Goal: Transaction & Acquisition: Book appointment/travel/reservation

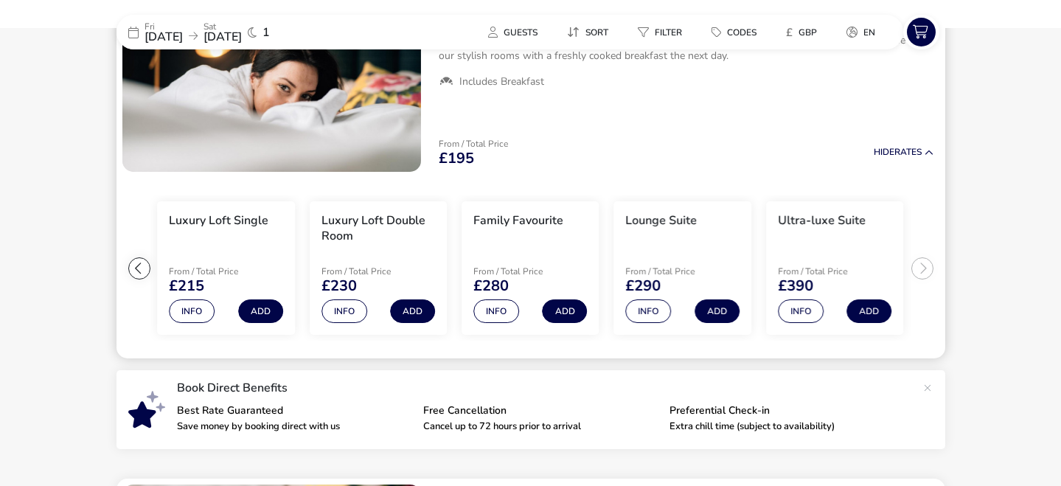
click at [140, 273] on div at bounding box center [139, 268] width 22 height 22
click at [140, 273] on ul "Extra Comfy Single From / Total Price £195 Info Add Extra Comfy Double Room Fro…" at bounding box center [530, 268] width 829 height 181
click at [493, 311] on button "Info" at bounding box center [496, 311] width 46 height 24
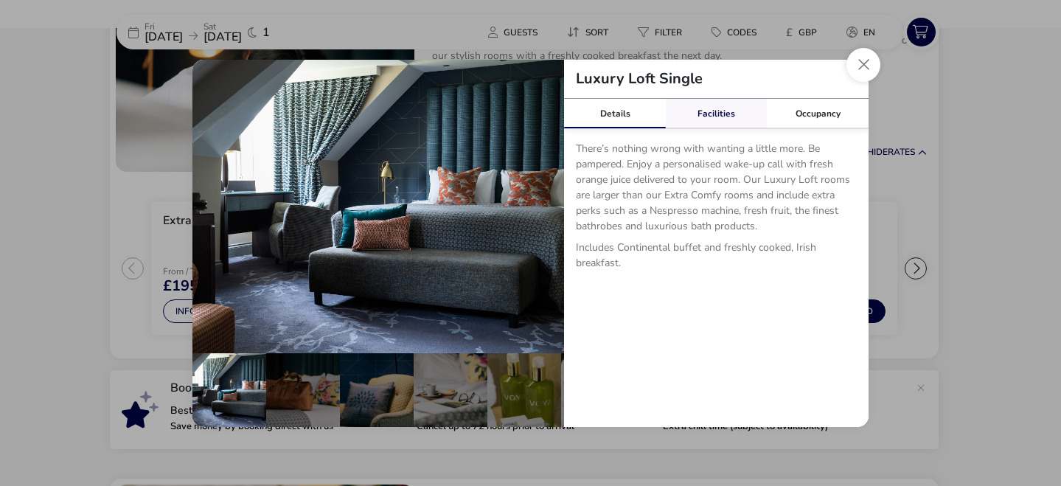
click at [724, 114] on link "Facilities" at bounding box center [717, 113] width 102 height 29
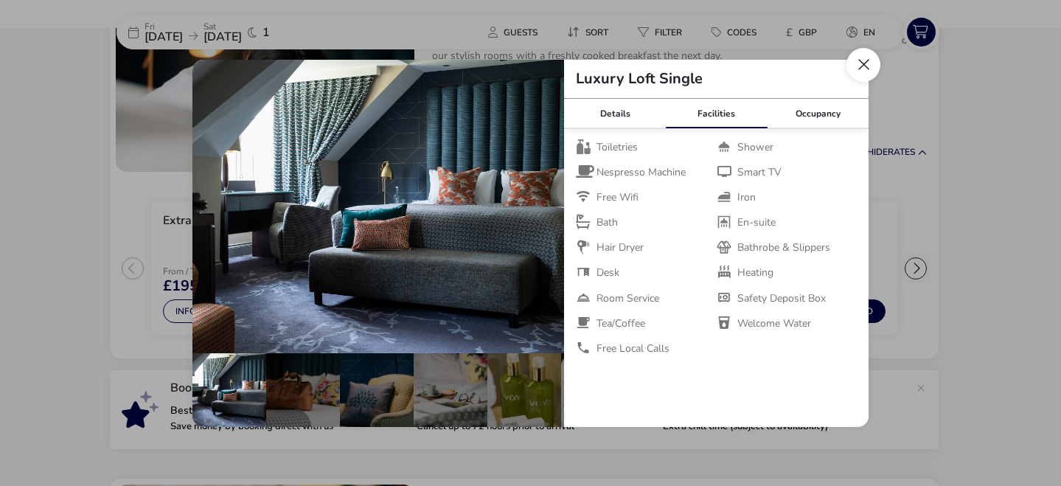
click at [860, 74] on button "Close dialog" at bounding box center [863, 65] width 34 height 34
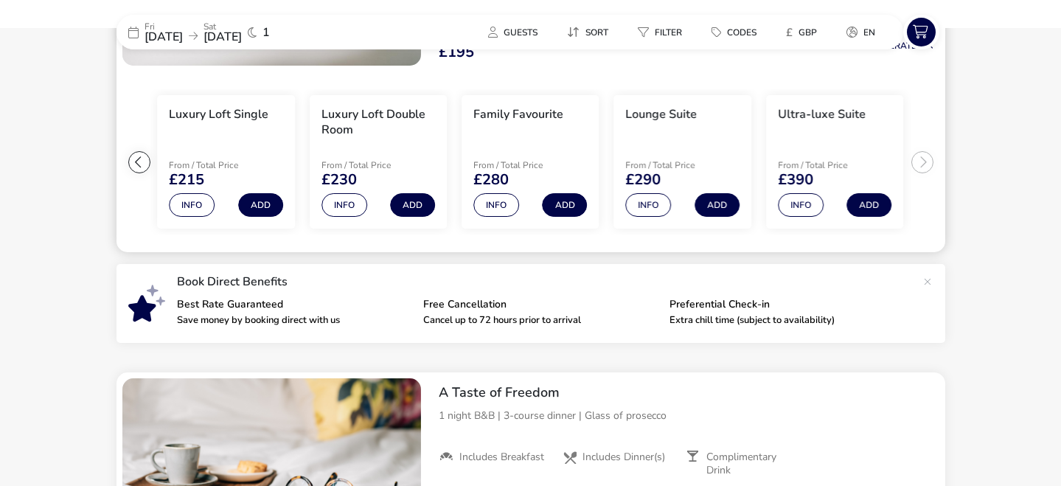
scroll to position [309, 0]
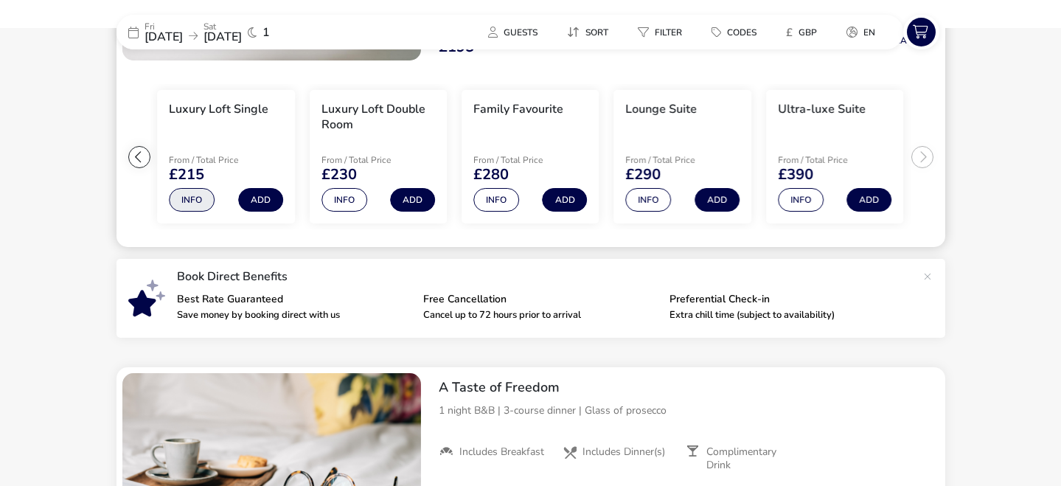
click at [196, 202] on button "Info" at bounding box center [192, 200] width 46 height 24
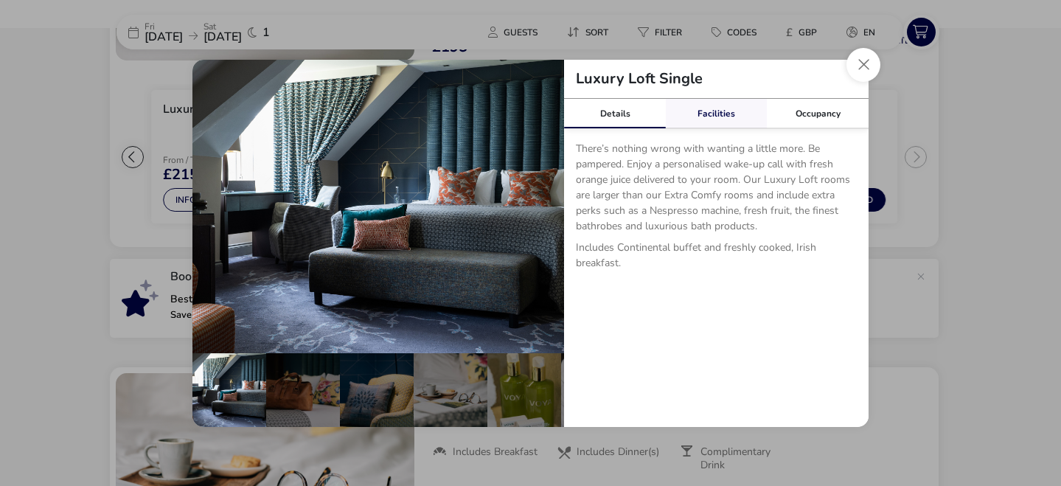
click at [688, 115] on link "Facilities" at bounding box center [717, 113] width 102 height 29
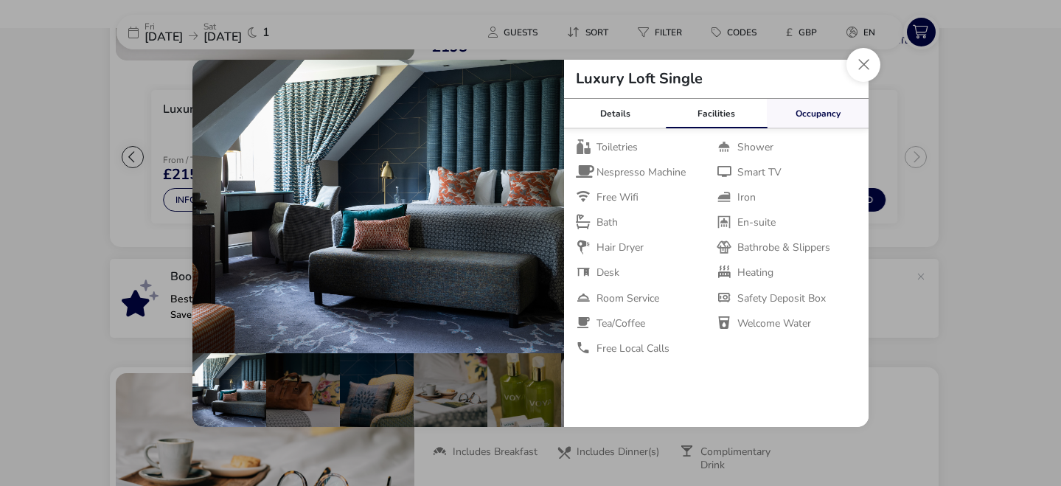
click at [801, 109] on link "Occupancy" at bounding box center [818, 113] width 102 height 29
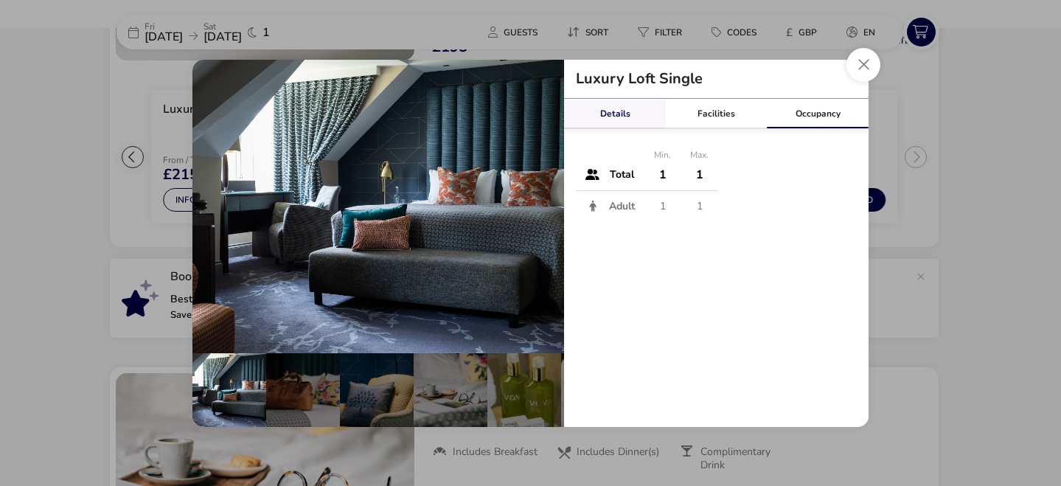
click at [622, 113] on link "Details" at bounding box center [615, 113] width 102 height 29
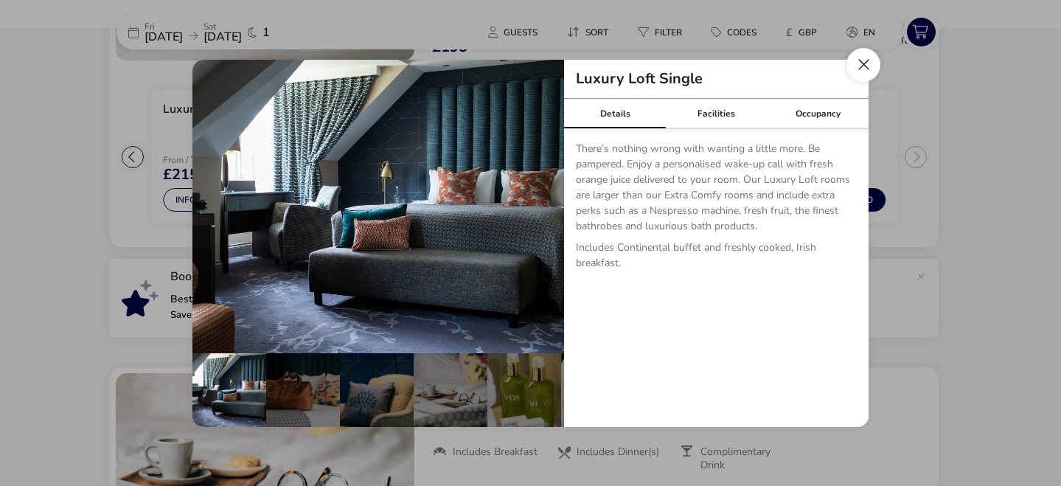
click at [859, 69] on button "Close dialog" at bounding box center [863, 65] width 34 height 34
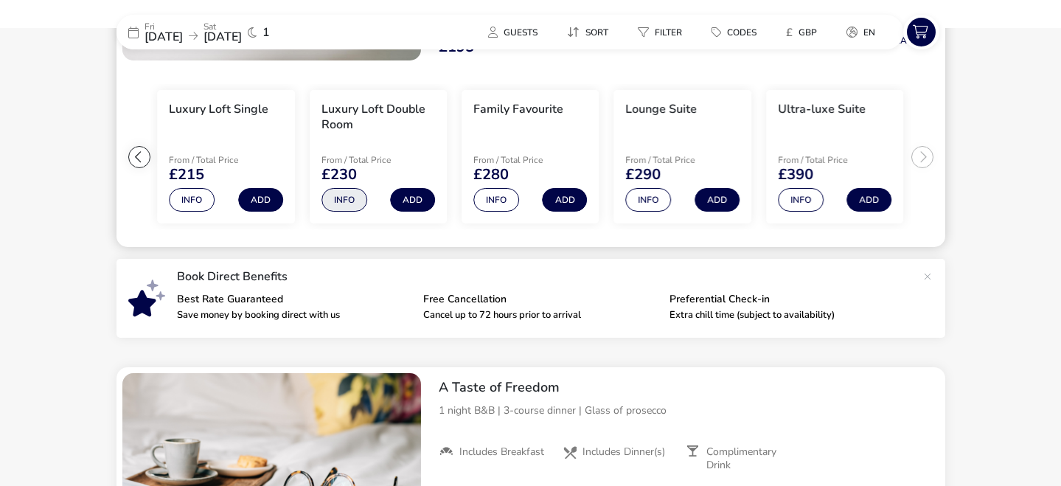
click at [341, 193] on button "Info" at bounding box center [344, 200] width 46 height 24
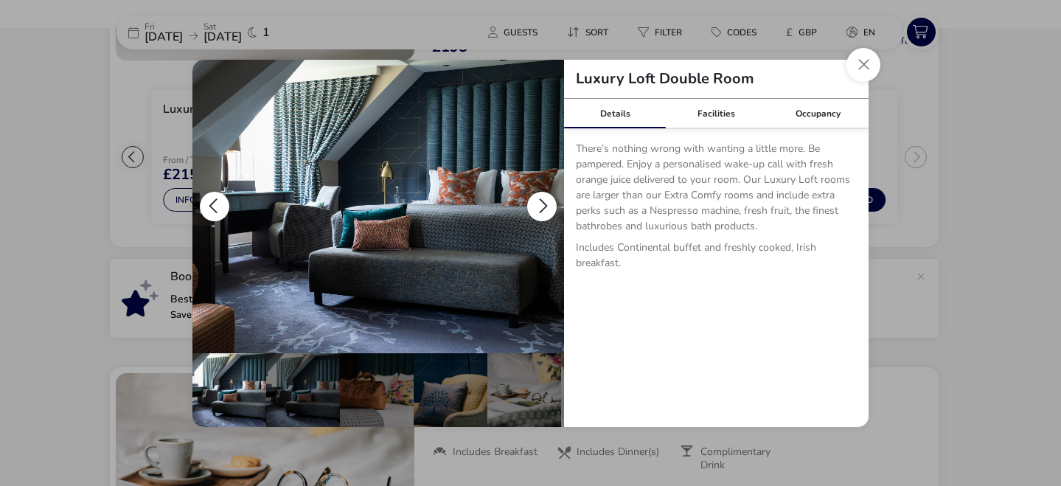
click at [545, 209] on button "details" at bounding box center [541, 206] width 29 height 29
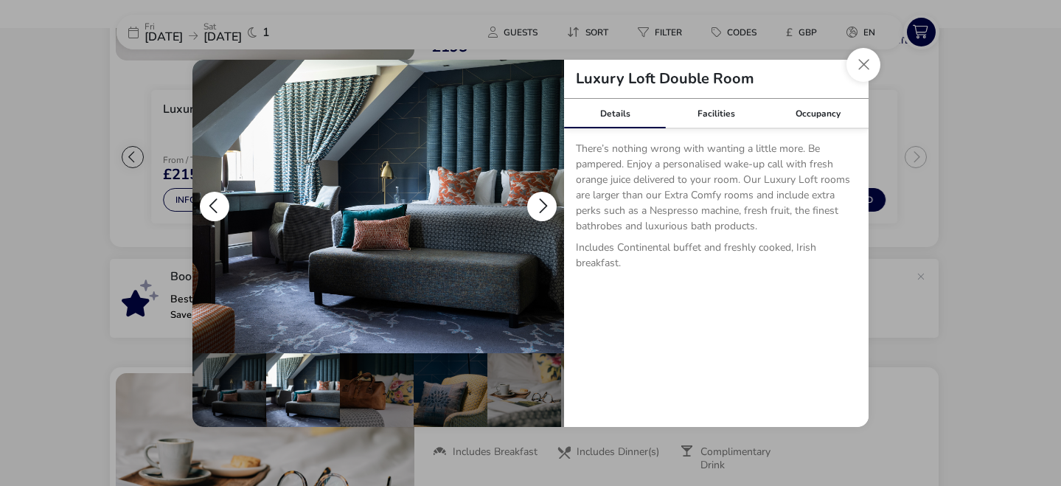
click at [545, 209] on button "details" at bounding box center [541, 206] width 29 height 29
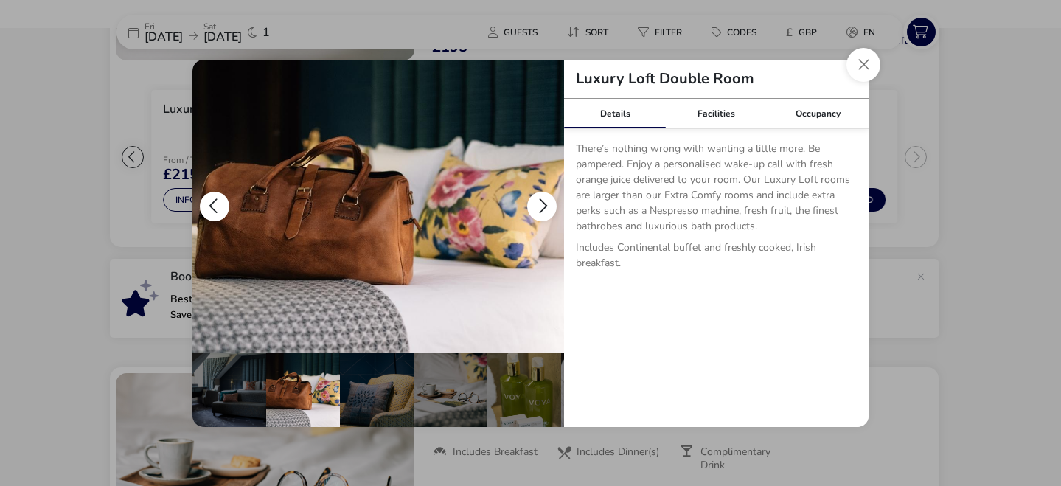
click at [545, 209] on button "details" at bounding box center [541, 206] width 29 height 29
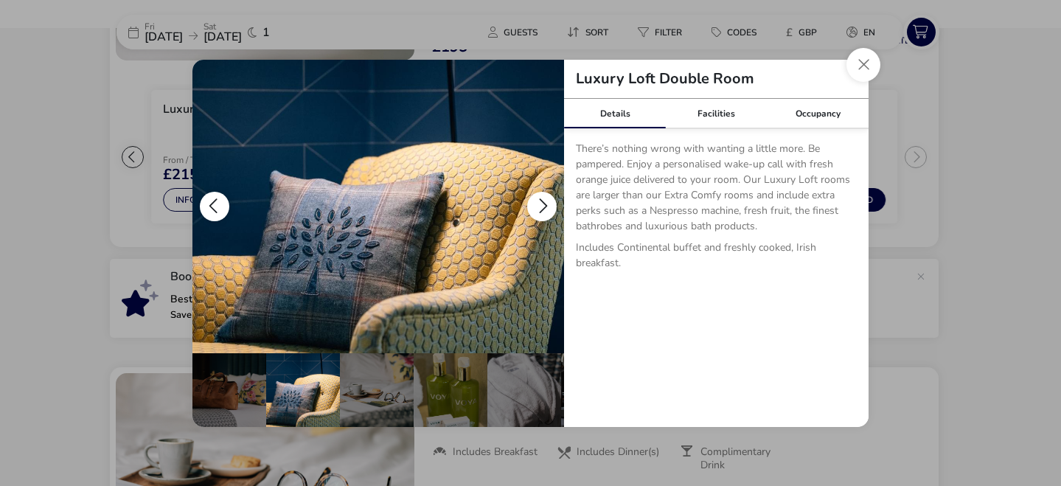
click at [545, 209] on button "details" at bounding box center [541, 206] width 29 height 29
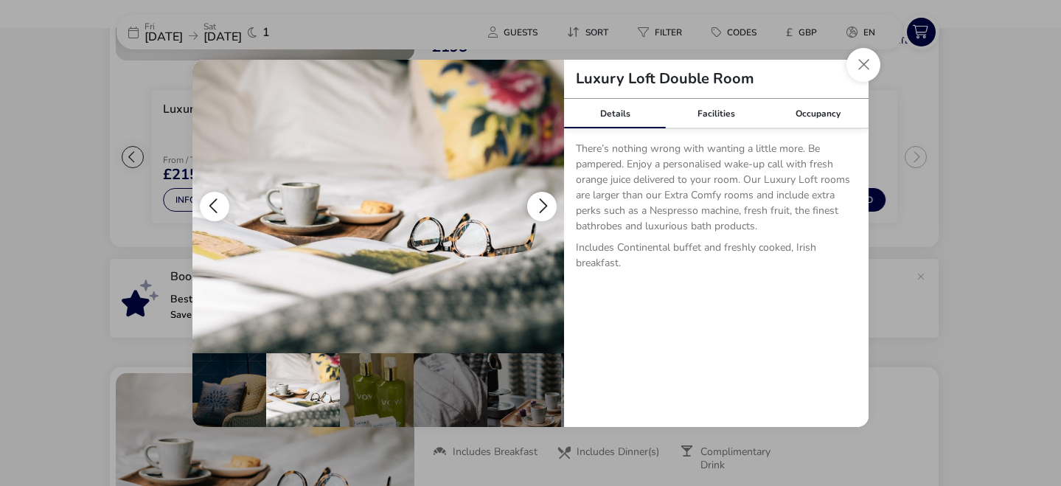
click at [545, 209] on button "details" at bounding box center [541, 206] width 29 height 29
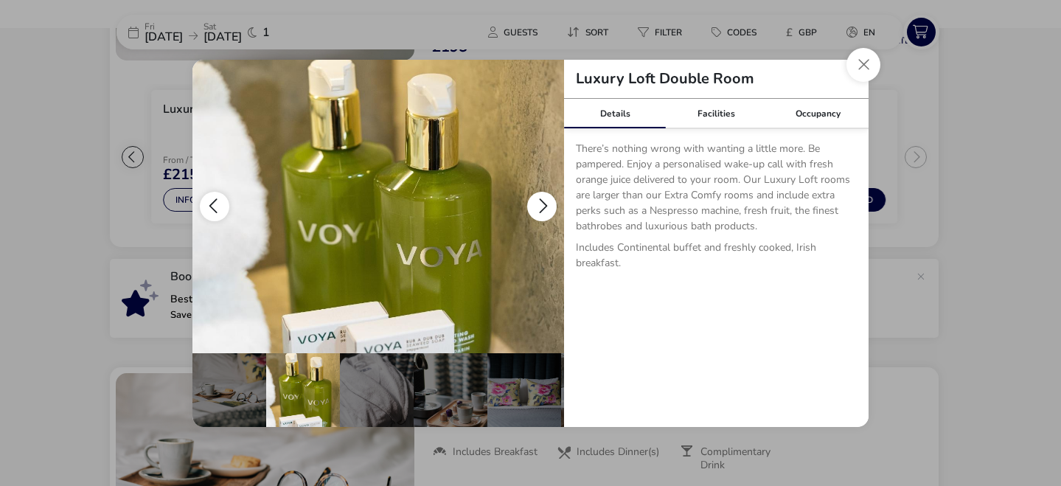
click at [545, 209] on button "details" at bounding box center [541, 206] width 29 height 29
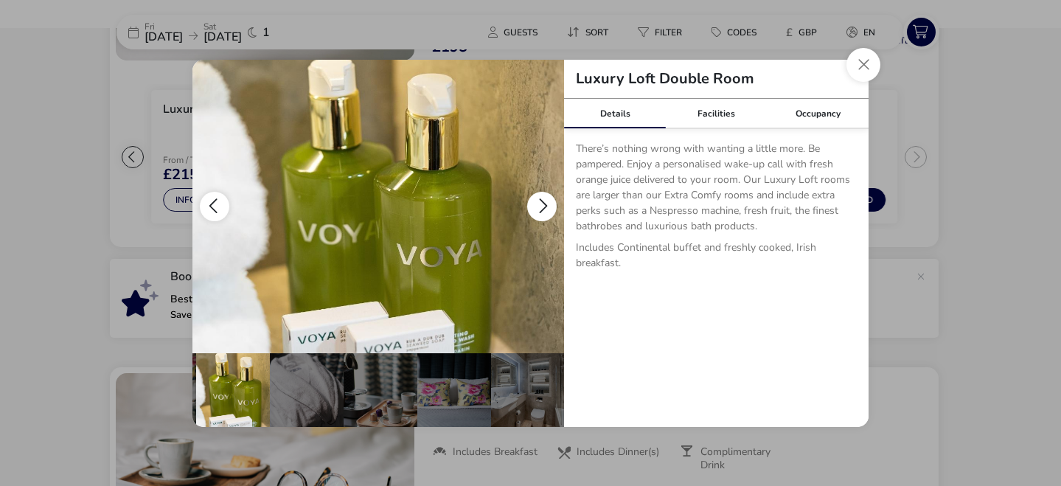
click at [545, 209] on button "details" at bounding box center [541, 206] width 29 height 29
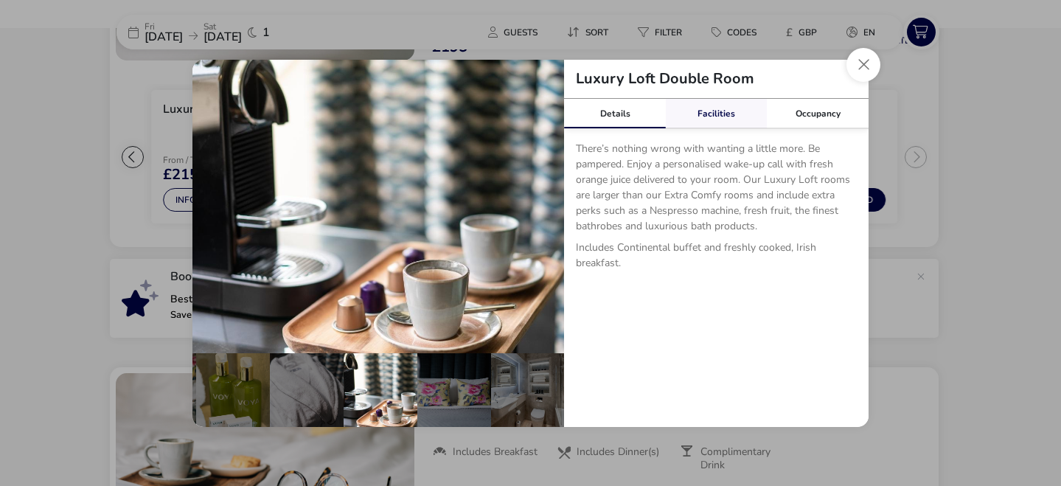
click at [714, 120] on link "Facilities" at bounding box center [717, 113] width 102 height 29
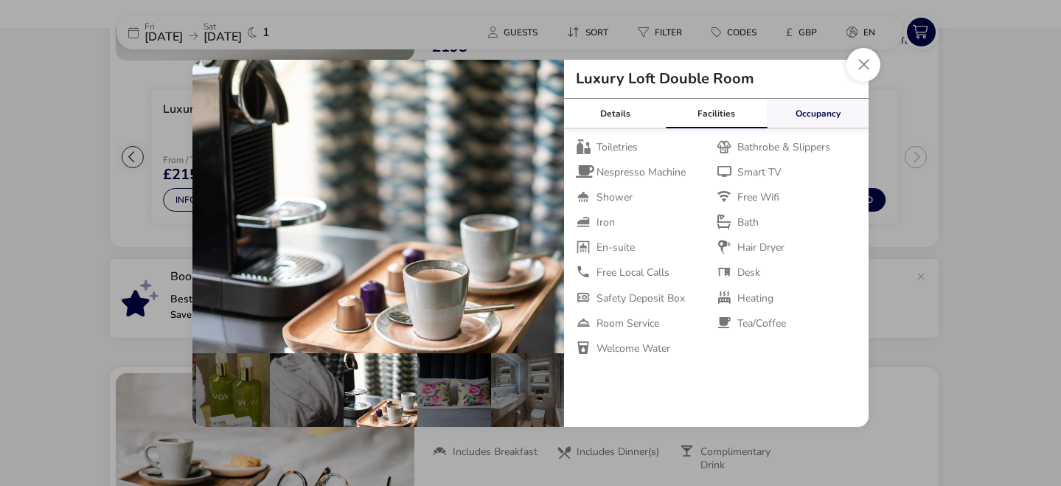
click at [820, 115] on link "Occupancy" at bounding box center [818, 113] width 102 height 29
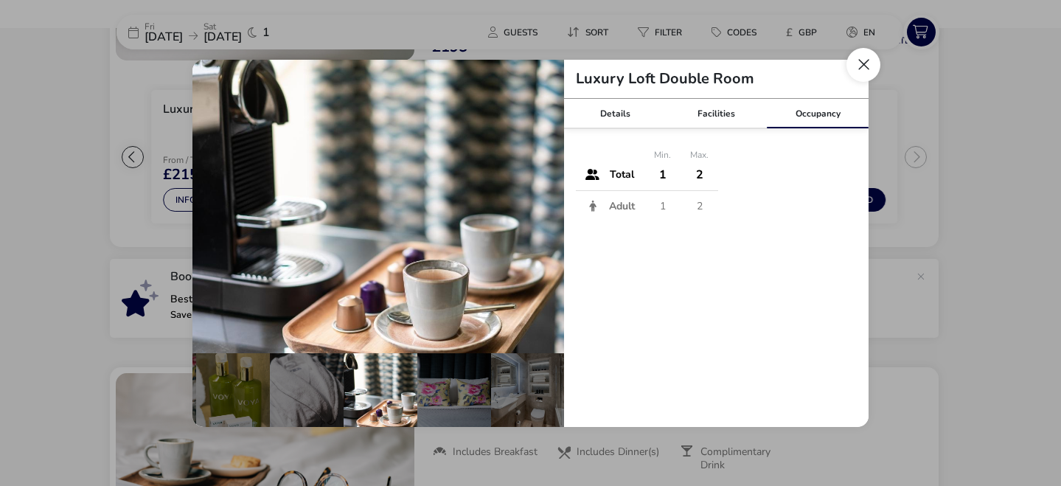
click at [861, 72] on button "Close dialog" at bounding box center [863, 65] width 34 height 34
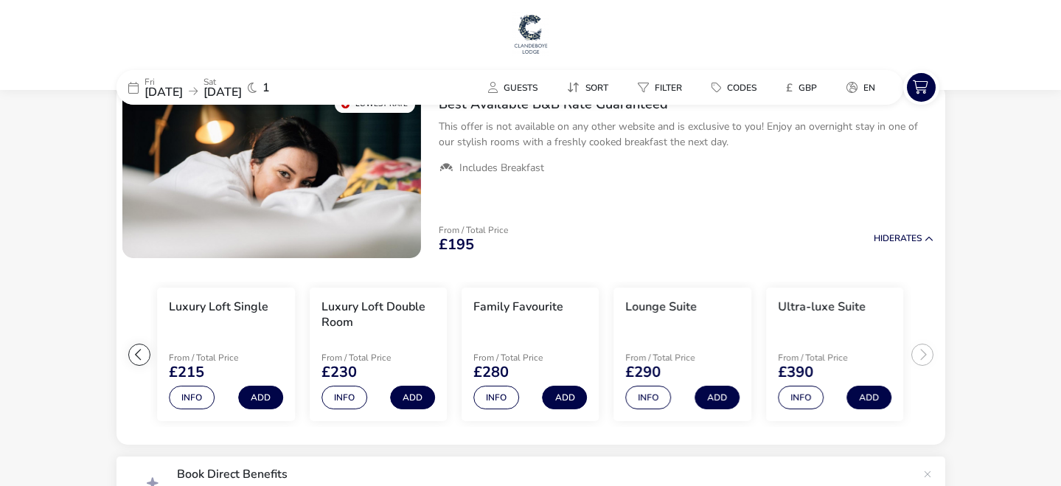
scroll to position [0, 0]
